Goal: Task Accomplishment & Management: Use online tool/utility

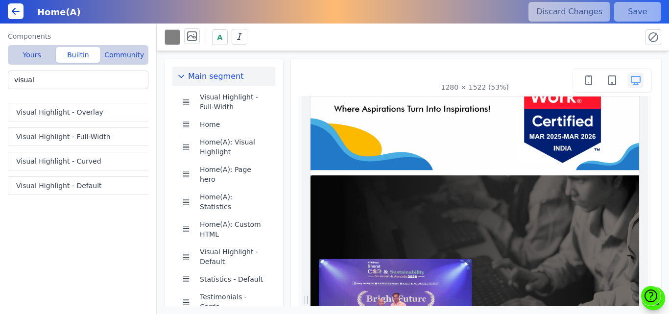
click at [282, 56] on div "Main segment Visual Highlight - Full-Width Home Home(A): Visual Highlight Home(…" at bounding box center [413, 178] width 513 height 255
